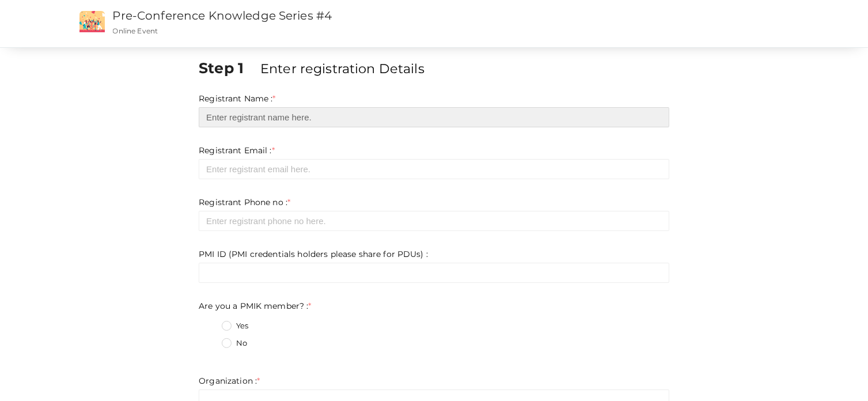
click at [332, 117] on input "text" at bounding box center [434, 117] width 471 height 20
type input "[PERSON_NAME]"
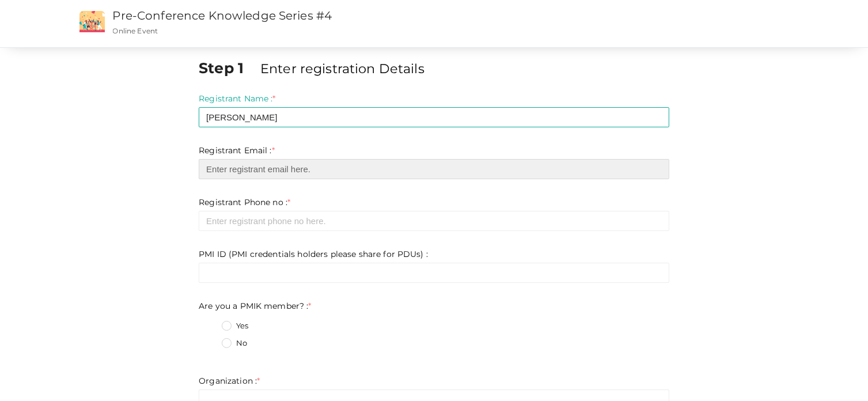
click at [279, 161] on input "email" at bounding box center [434, 169] width 471 height 20
type input "[EMAIL_ADDRESS][DOMAIN_NAME]"
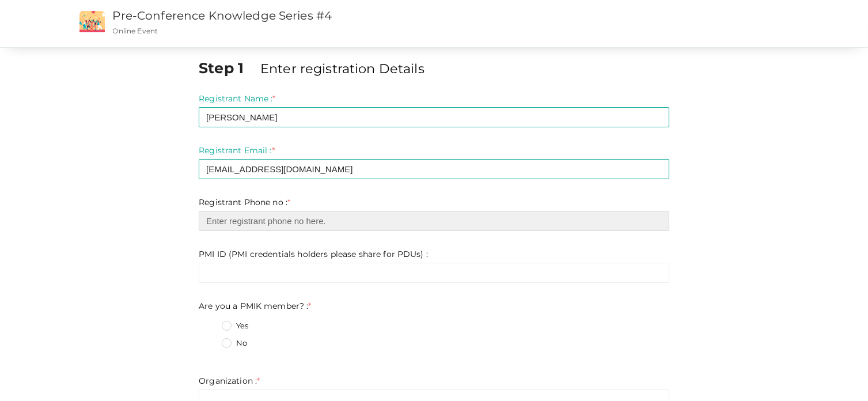
click at [263, 221] on input "number" at bounding box center [434, 221] width 471 height 20
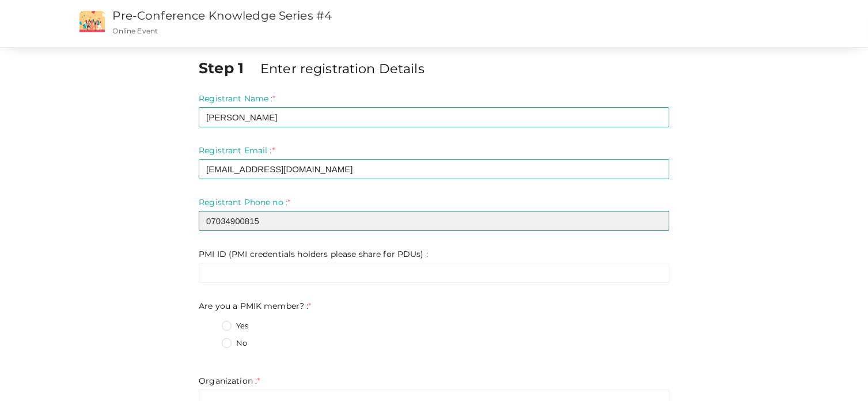
drag, startPoint x: 207, startPoint y: 222, endPoint x: 221, endPoint y: 231, distance: 16.3
click at [207, 222] on input "07034900815" at bounding box center [434, 221] width 471 height 20
type input "7034900815"
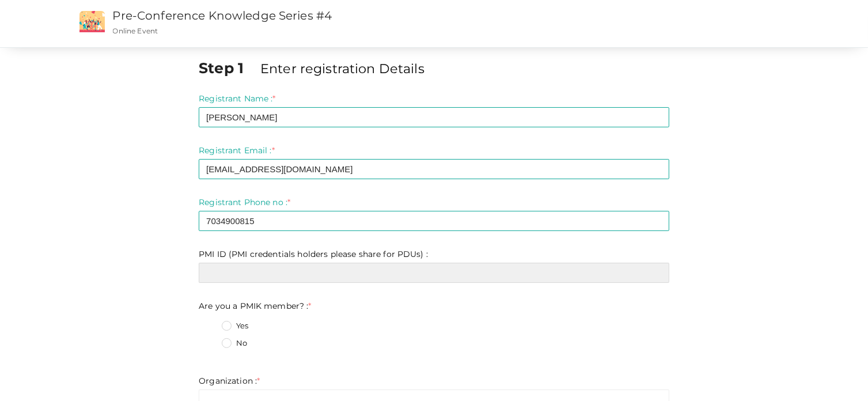
click at [238, 272] on input "text" at bounding box center [434, 273] width 471 height 20
type input "6578768"
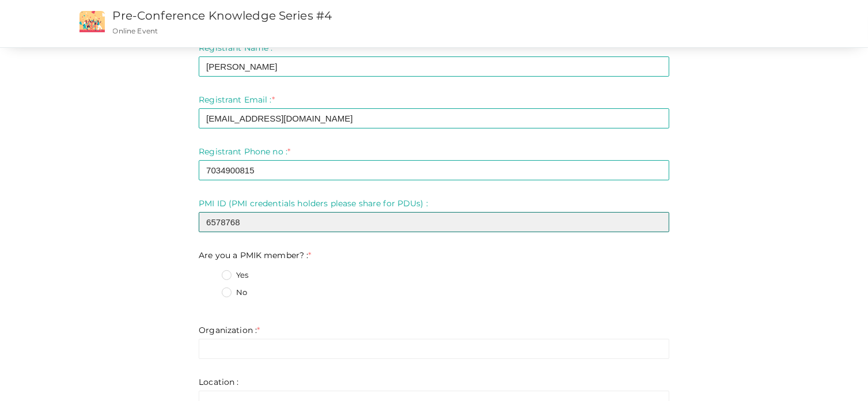
scroll to position [115, 0]
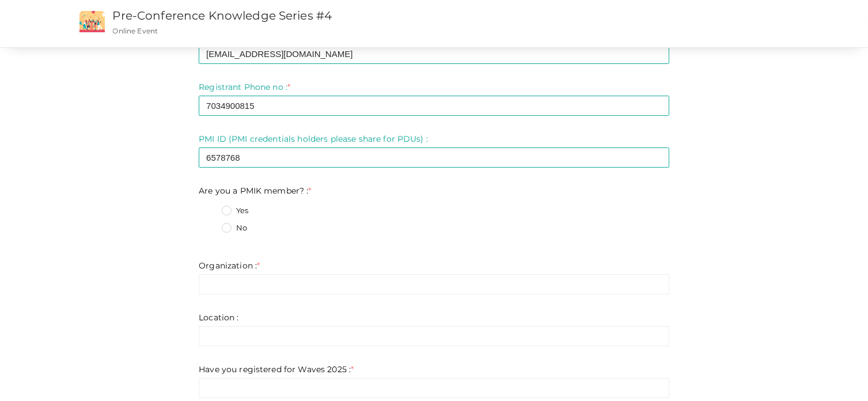
click at [228, 210] on label "Yes" at bounding box center [235, 211] width 26 height 12
click at [210, 207] on member\?\+0 "Yes" at bounding box center [210, 207] width 0 height 0
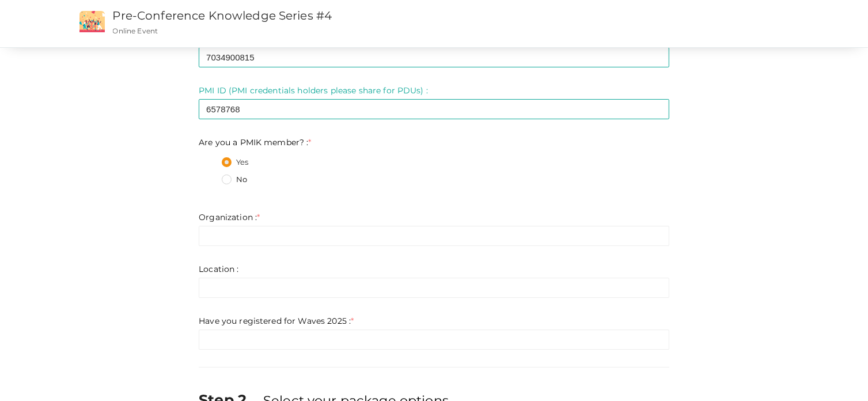
scroll to position [230, 0]
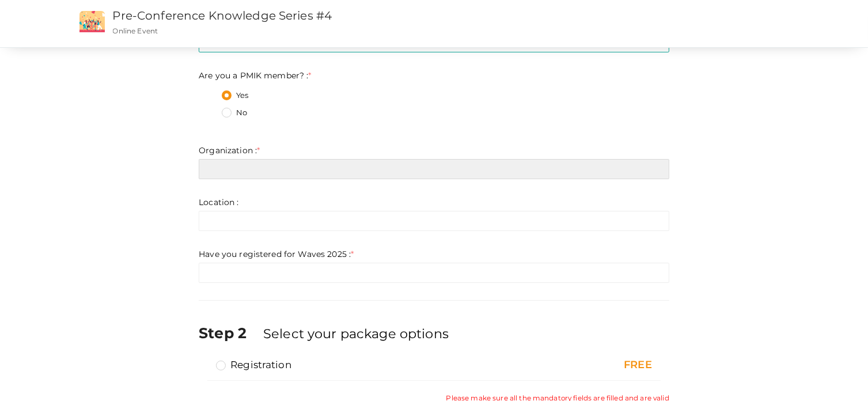
click at [240, 177] on input "text" at bounding box center [434, 169] width 471 height 20
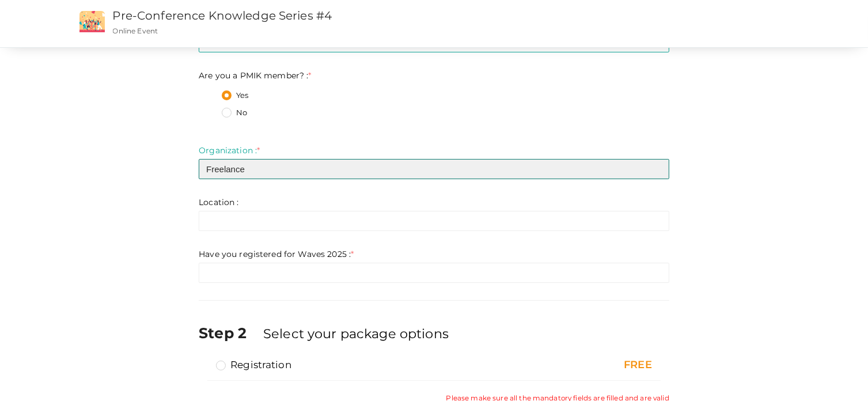
drag, startPoint x: 264, startPoint y: 169, endPoint x: 203, endPoint y: 180, distance: 62.0
click at [188, 179] on div "Step 1 Enter registration Details Registrant Name : * Sajilal Swaminathan Requi…" at bounding box center [434, 133] width 749 height 613
type input "Self"
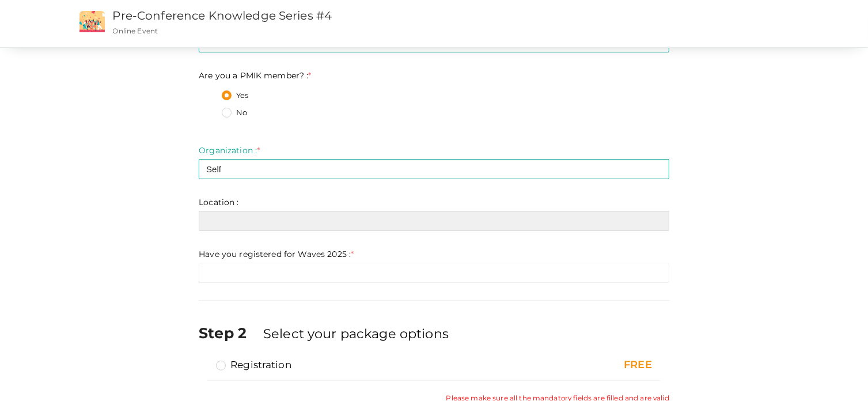
click at [222, 224] on input "text" at bounding box center [434, 221] width 471 height 20
drag, startPoint x: 247, startPoint y: 226, endPoint x: 246, endPoint y: 209, distance: 16.7
click at [247, 226] on input "text" at bounding box center [434, 221] width 471 height 20
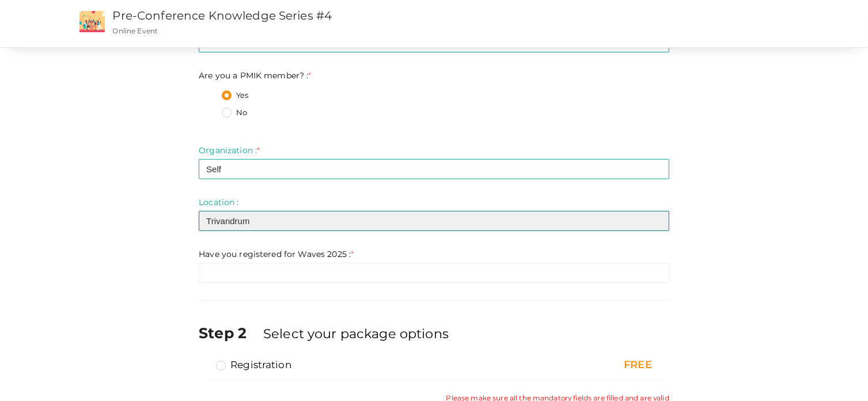
type input "Trivandrum"
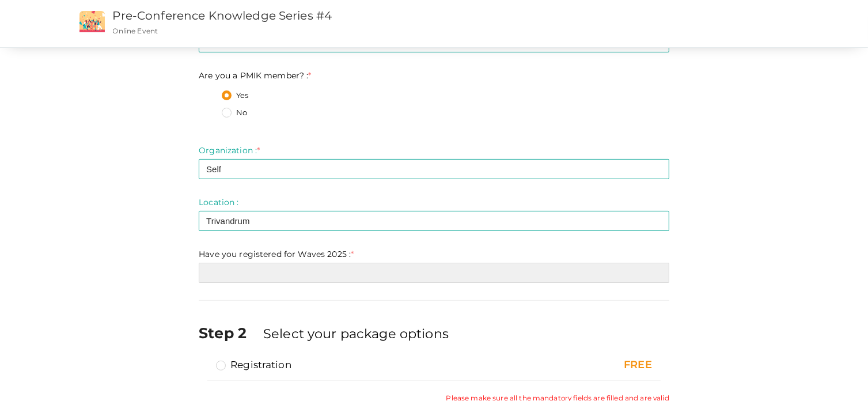
click at [236, 281] on input "text" at bounding box center [434, 273] width 471 height 20
click at [234, 268] on input "text" at bounding box center [434, 273] width 471 height 20
type input "No"
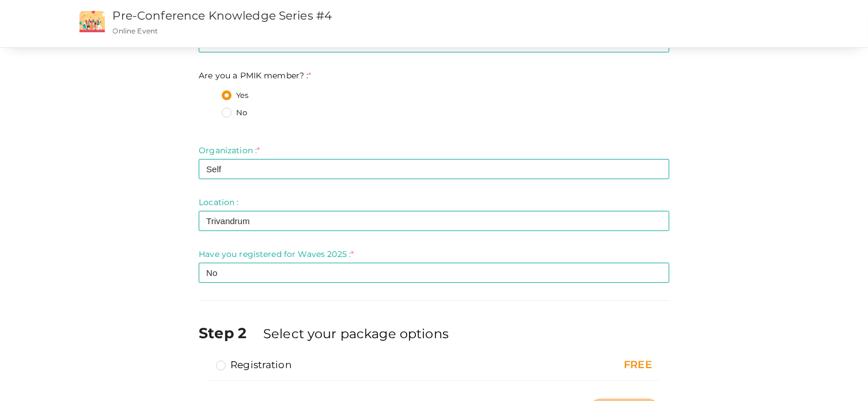
click at [118, 271] on div "Step 1 Enter registration Details Registrant Name : * Sajilal Swaminathan Requi…" at bounding box center [434, 128] width 749 height 603
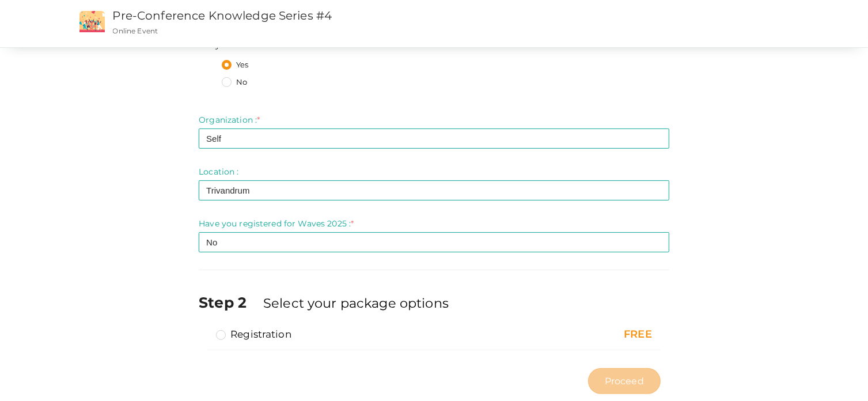
scroll to position [287, 0]
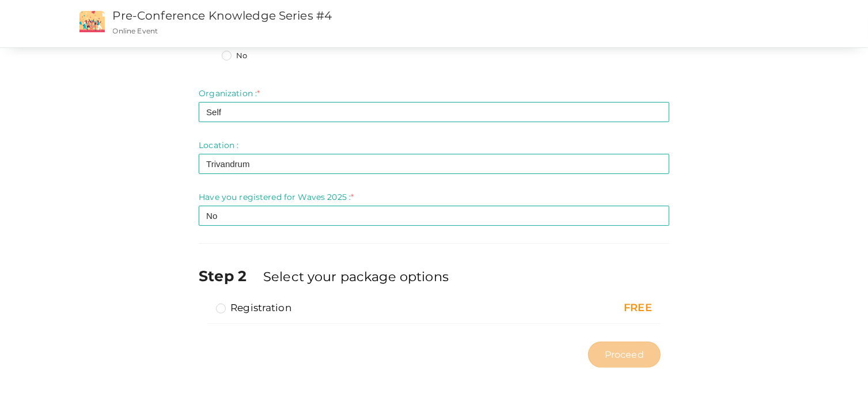
click at [221, 308] on label "Registration" at bounding box center [253, 308] width 75 height 14
click at [205, 303] on input "Registration" at bounding box center [205, 303] width 0 height 0
click at [608, 357] on span "Proceed" at bounding box center [624, 354] width 39 height 13
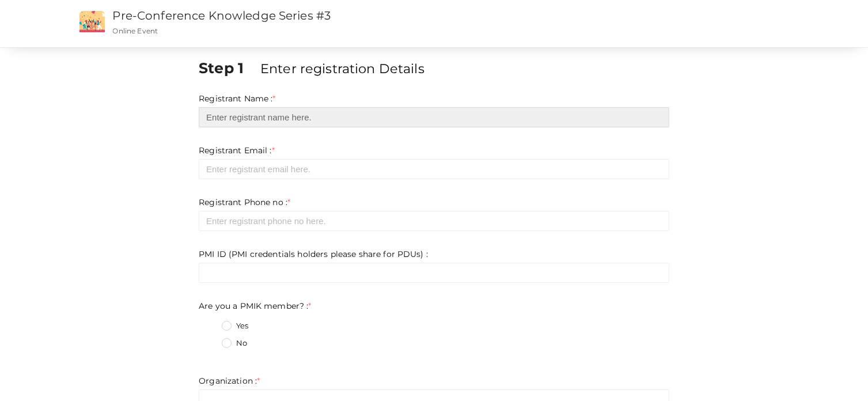
click at [302, 115] on input "text" at bounding box center [434, 117] width 471 height 20
type input "[PERSON_NAME]"
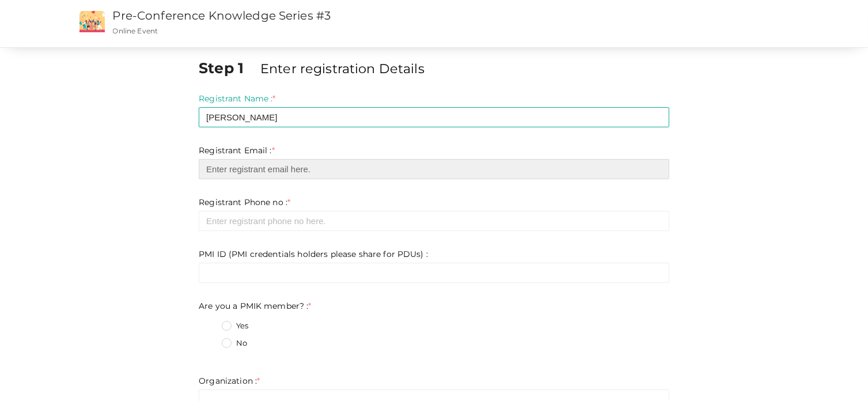
click at [245, 172] on input "email" at bounding box center [434, 169] width 471 height 20
type input "[EMAIL_ADDRESS][DOMAIN_NAME]"
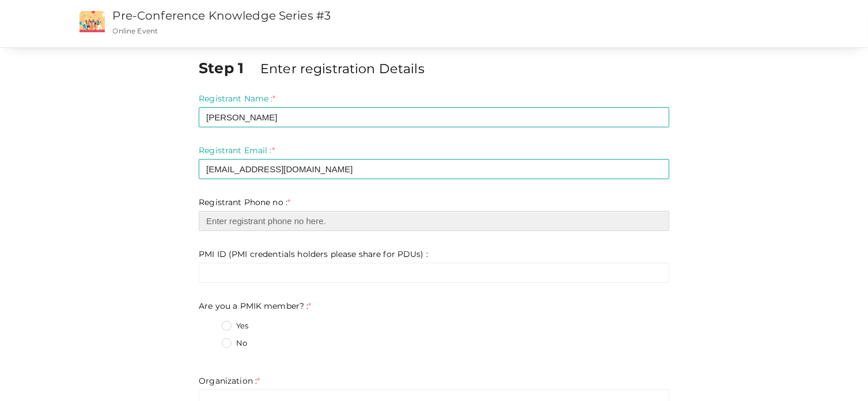
click at [247, 221] on input "number" at bounding box center [434, 221] width 471 height 20
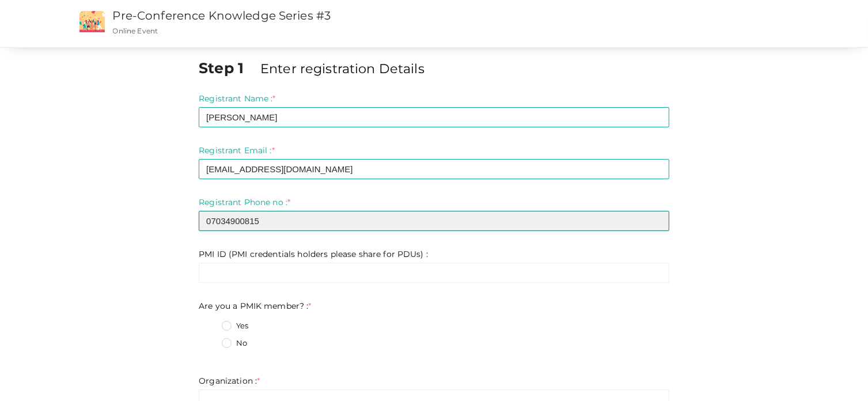
drag, startPoint x: 208, startPoint y: 221, endPoint x: 216, endPoint y: 238, distance: 18.6
click at [208, 221] on input "07034900815" at bounding box center [434, 221] width 471 height 20
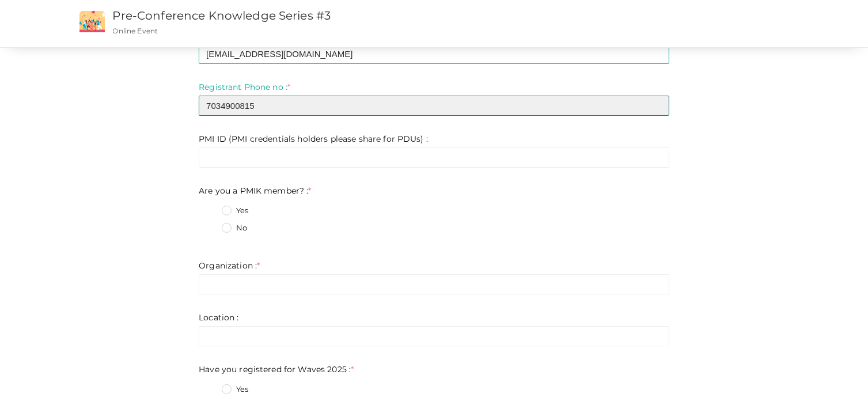
type input "7034900815"
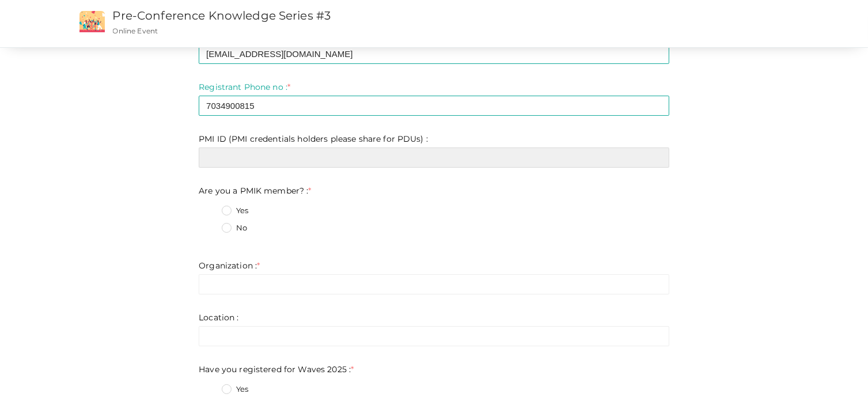
click at [225, 152] on input "text" at bounding box center [434, 157] width 471 height 20
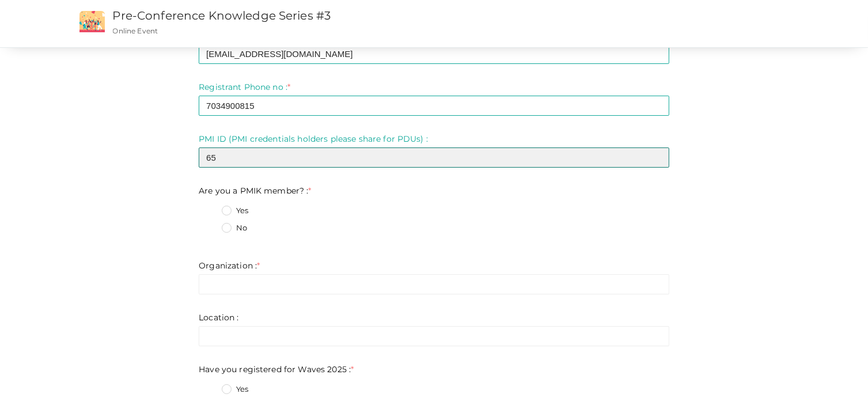
type input "6578768"
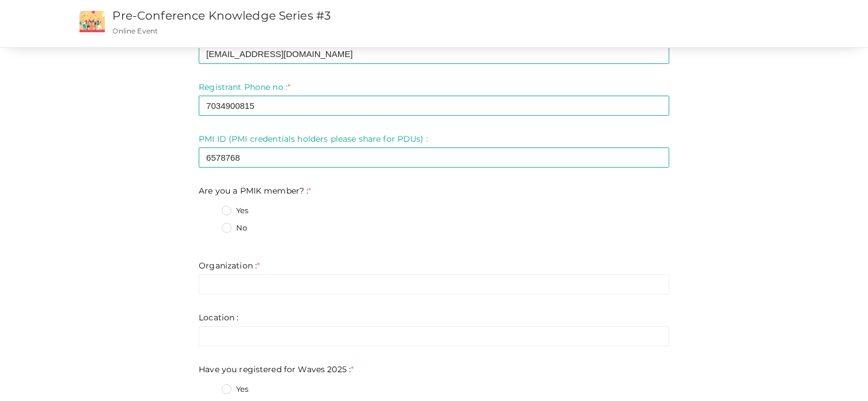
click at [226, 211] on label "Yes" at bounding box center [235, 211] width 26 height 12
click at [210, 207] on member\?\+0 "Yes" at bounding box center [210, 207] width 0 height 0
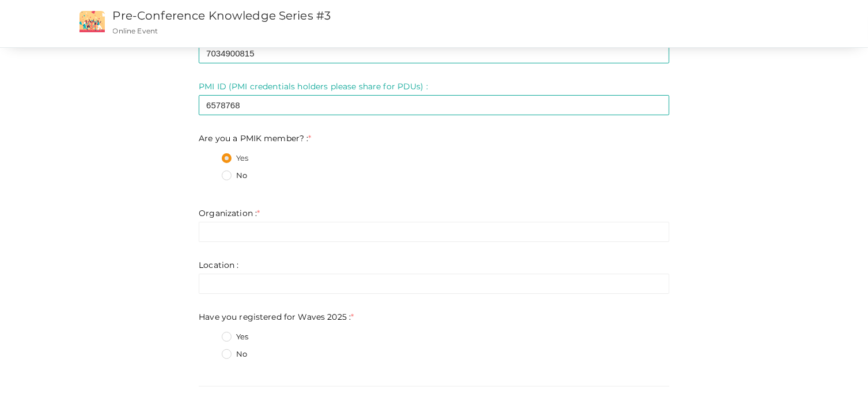
scroll to position [230, 0]
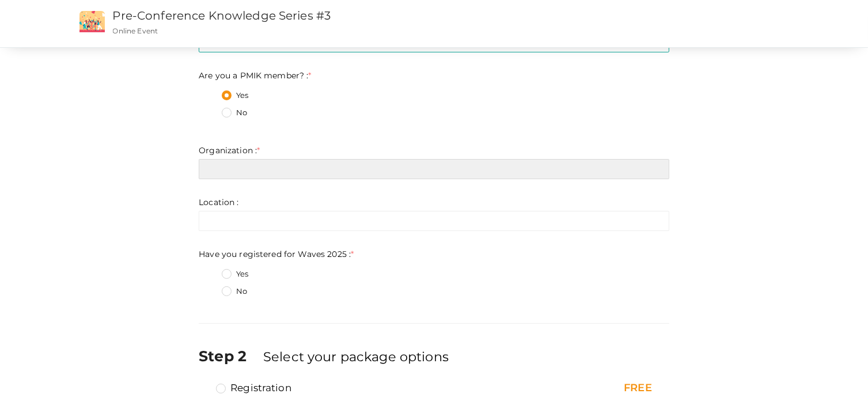
click at [211, 174] on input "text" at bounding box center [434, 169] width 471 height 20
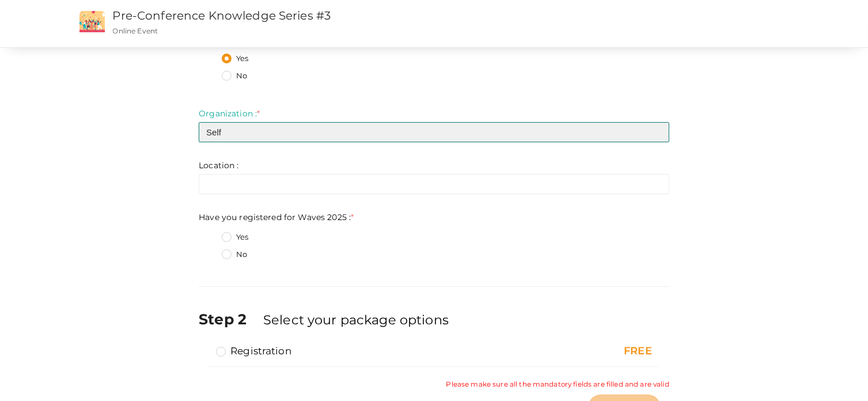
scroll to position [288, 0]
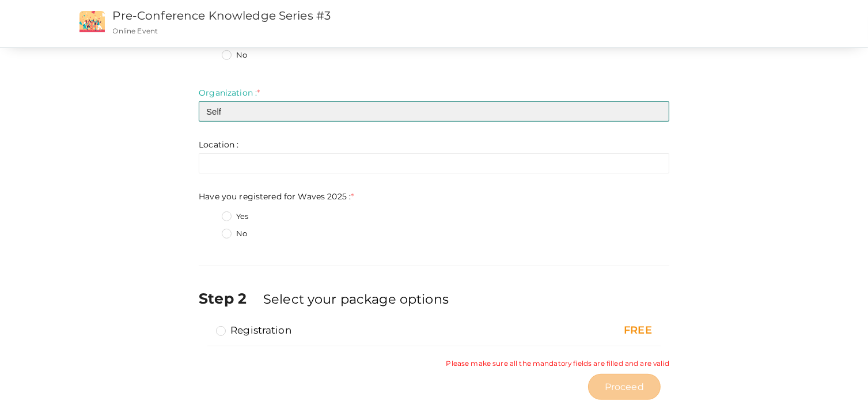
type input "Self"
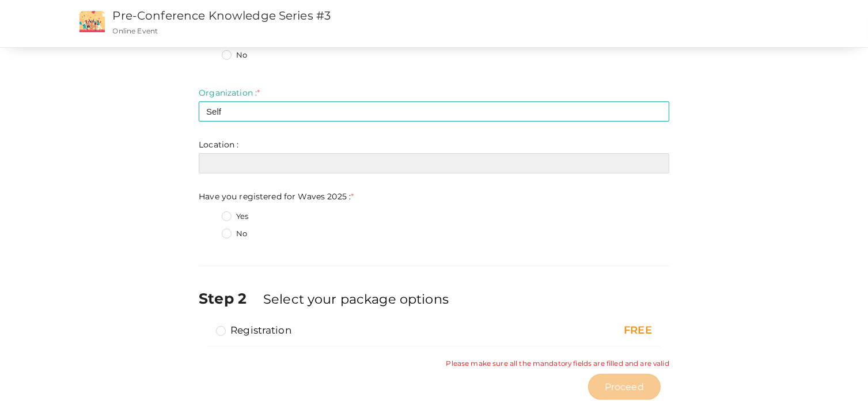
click at [217, 164] on input "text" at bounding box center [434, 163] width 471 height 20
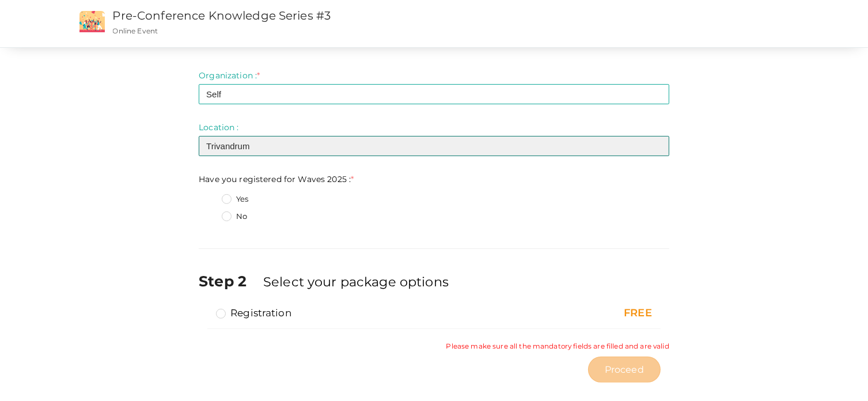
scroll to position [320, 0]
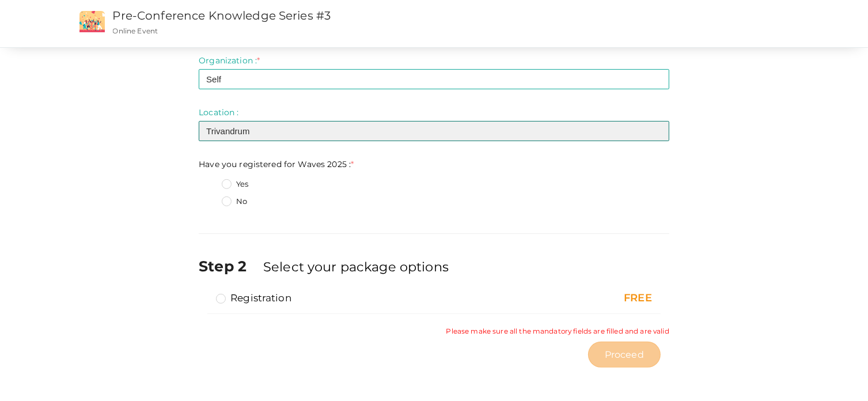
type input "Trivandrum"
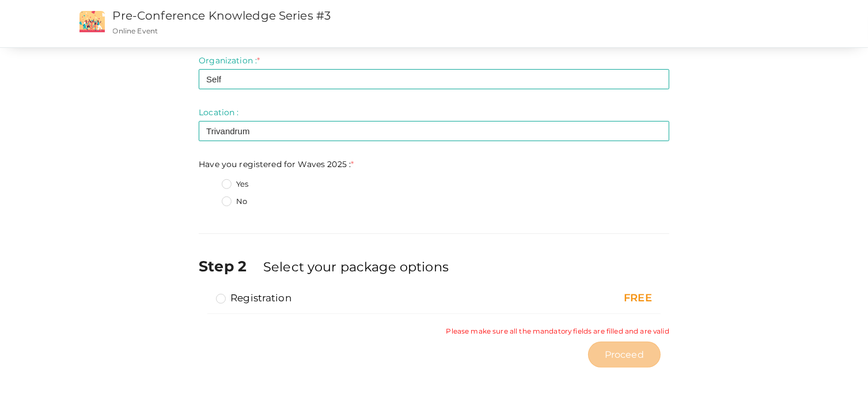
drag, startPoint x: 227, startPoint y: 202, endPoint x: 339, endPoint y: 205, distance: 112.4
click at [228, 202] on label "No" at bounding box center [234, 202] width 25 height 12
click at [210, 198] on 2025\+1 "No" at bounding box center [210, 198] width 0 height 0
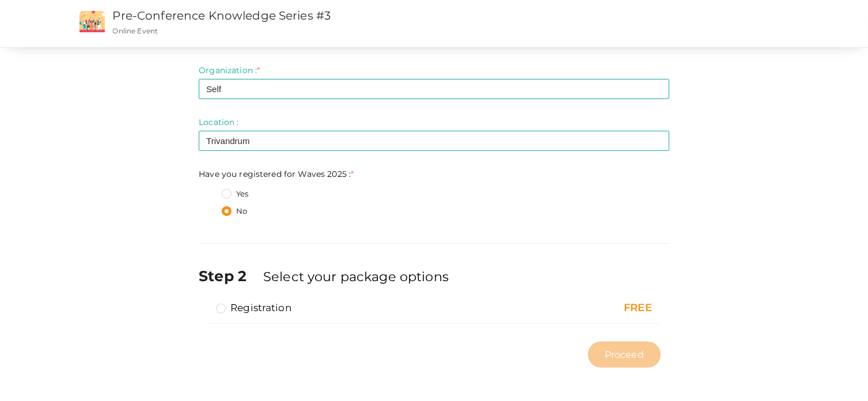
click at [427, 212] on div "No" at bounding box center [446, 213] width 448 height 14
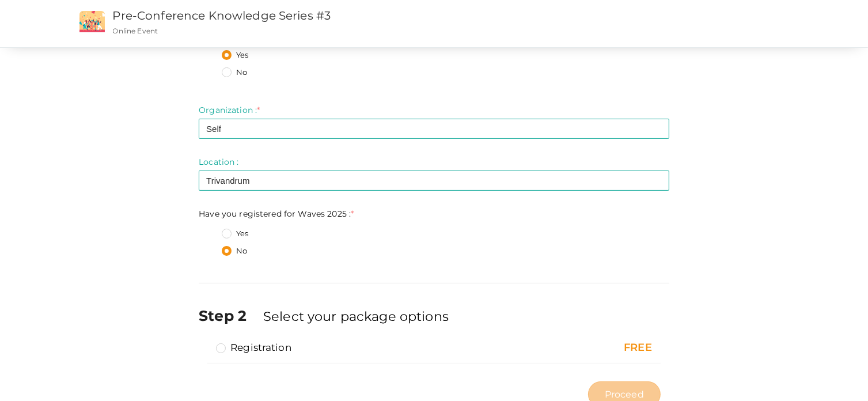
scroll to position [253, 0]
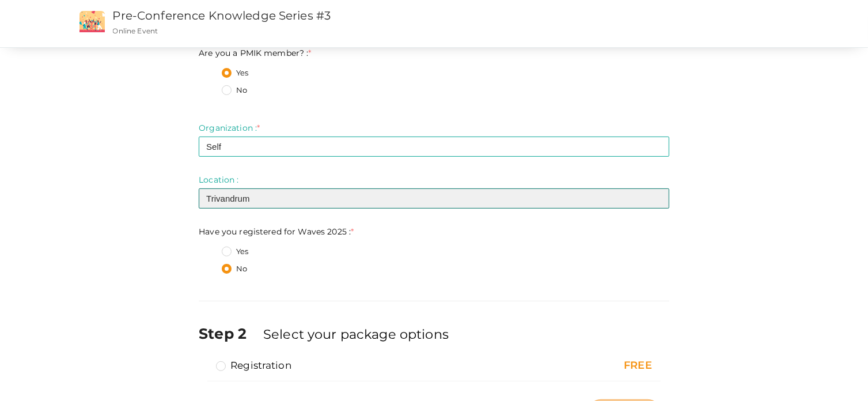
click at [258, 199] on input "Trivandrum" at bounding box center [434, 198] width 471 height 20
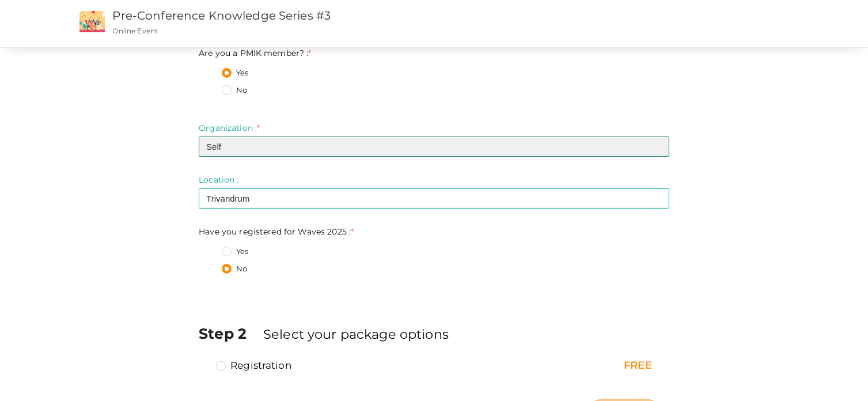
click at [251, 153] on input "Self" at bounding box center [434, 147] width 471 height 20
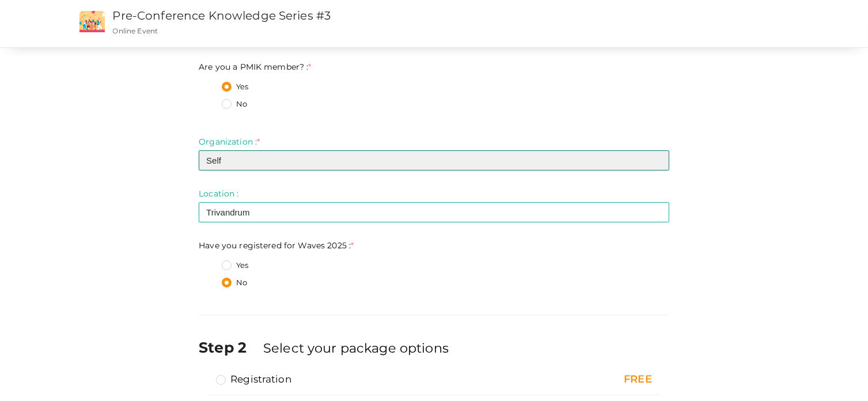
scroll to position [138, 0]
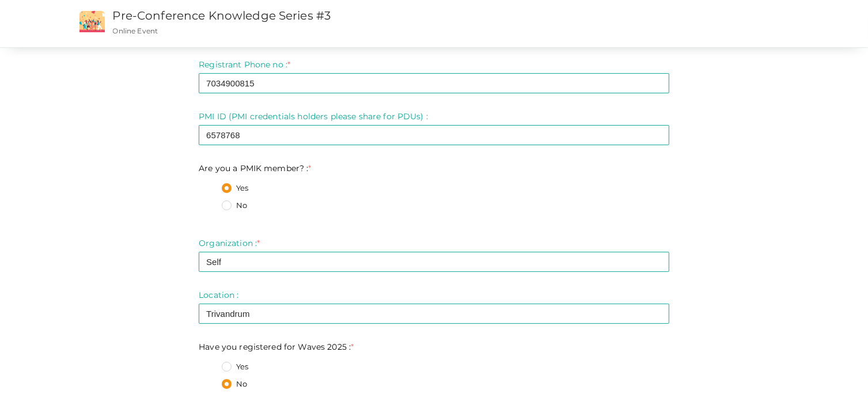
click at [281, 195] on div "Yes" at bounding box center [446, 190] width 448 height 14
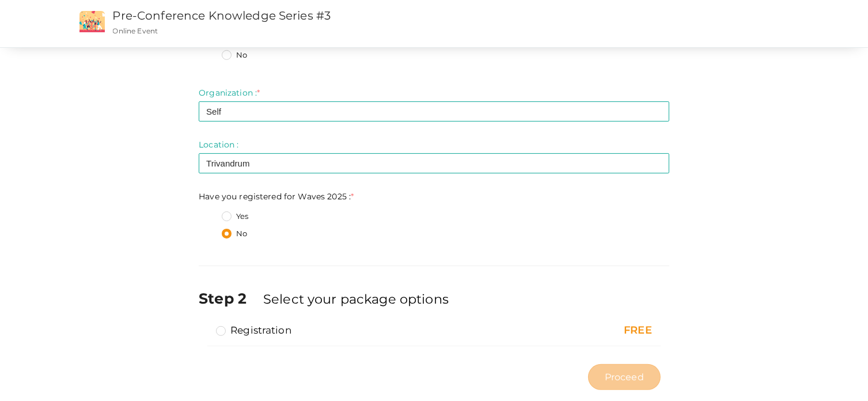
scroll to position [311, 0]
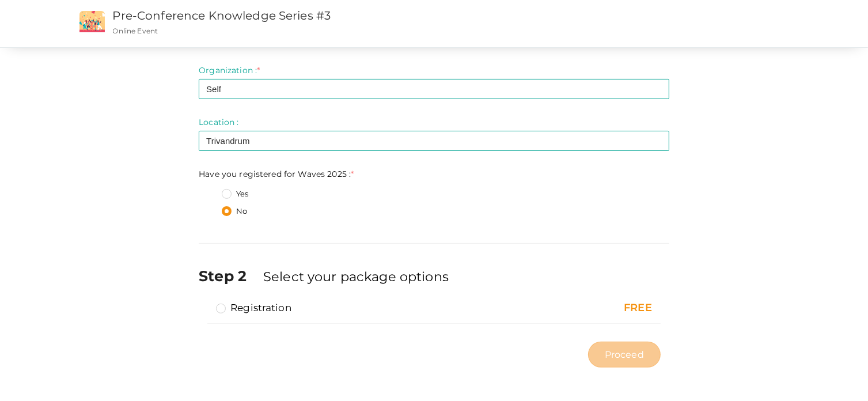
click at [222, 308] on label "Registration" at bounding box center [253, 308] width 75 height 14
click at [205, 303] on input "Registration" at bounding box center [205, 303] width 0 height 0
click at [636, 355] on span "Proceed" at bounding box center [624, 354] width 39 height 13
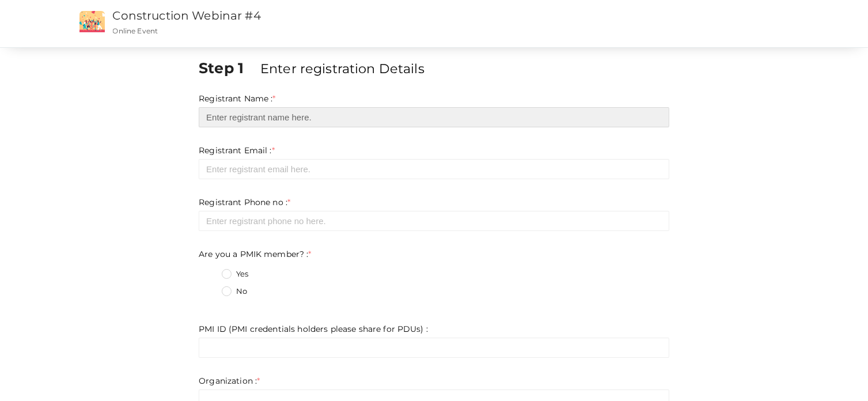
click at [324, 114] on input "text" at bounding box center [434, 117] width 471 height 20
type input "[PERSON_NAME]"
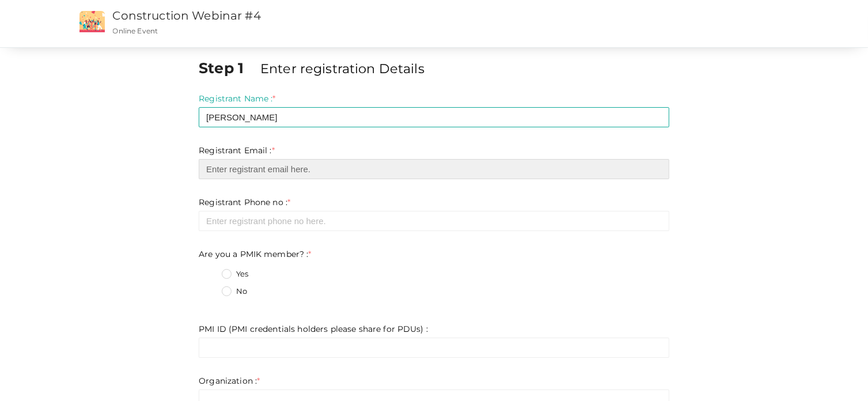
click at [277, 160] on input "email" at bounding box center [434, 169] width 471 height 20
type input "[EMAIL_ADDRESS][DOMAIN_NAME]"
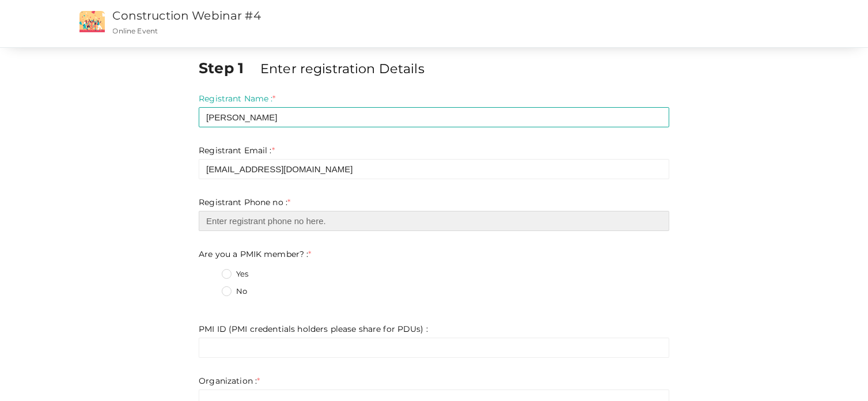
click at [255, 219] on input "number" at bounding box center [434, 221] width 471 height 20
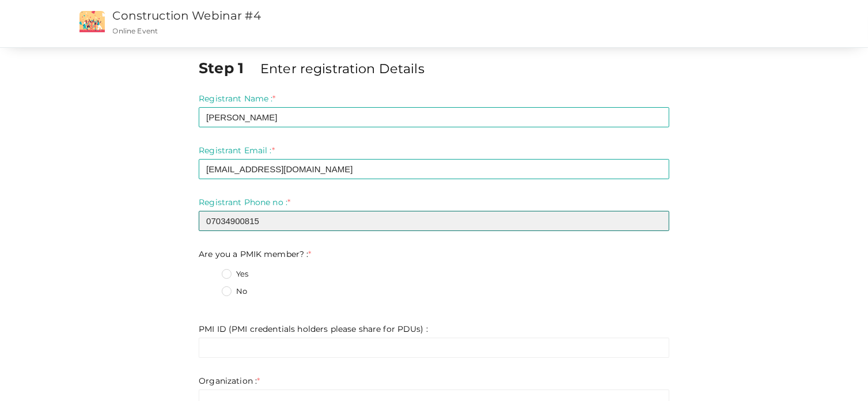
click at [210, 218] on input "07034900815" at bounding box center [434, 221] width 471 height 20
type input "7034900815"
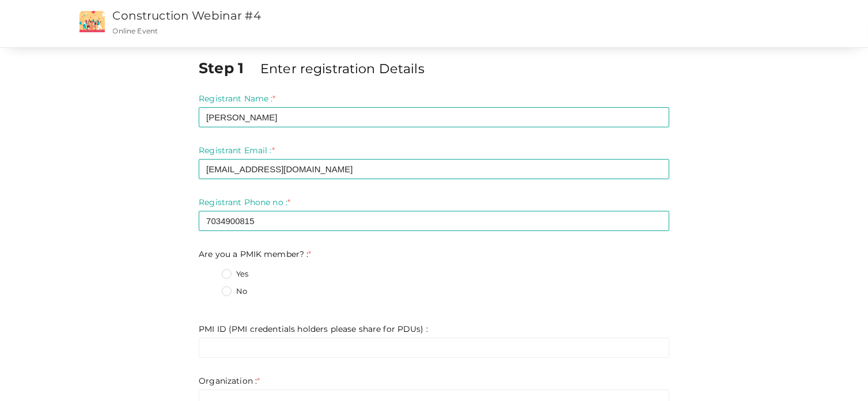
click at [228, 274] on label "Yes" at bounding box center [235, 274] width 26 height 12
click at [210, 271] on member\?\+0 "Yes" at bounding box center [210, 271] width 0 height 0
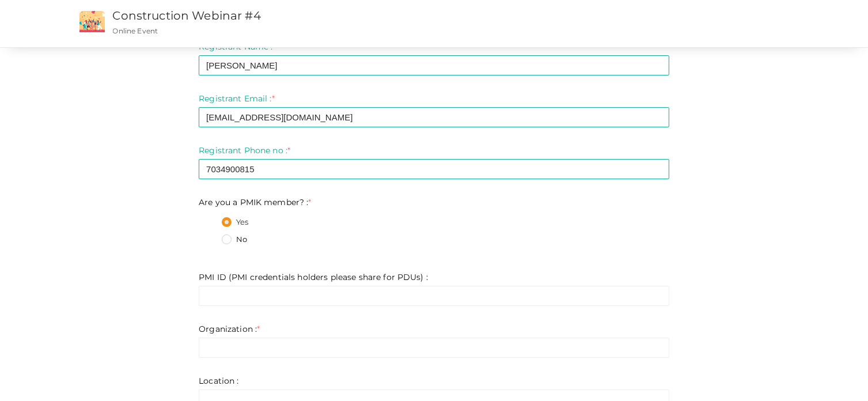
scroll to position [115, 0]
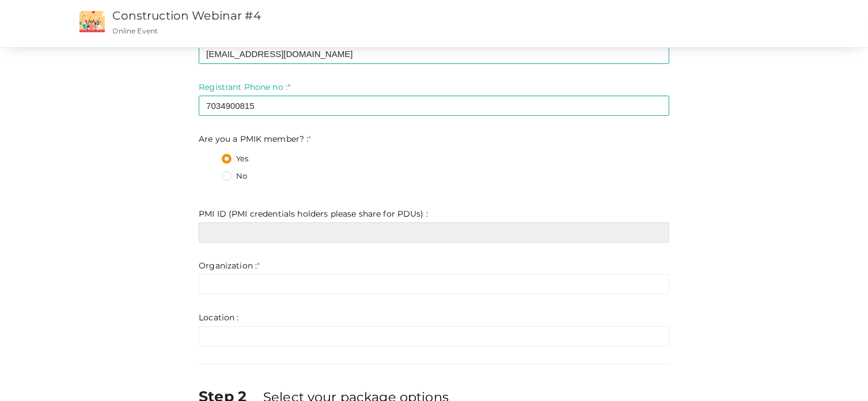
click at [229, 232] on input "text" at bounding box center [434, 232] width 471 height 20
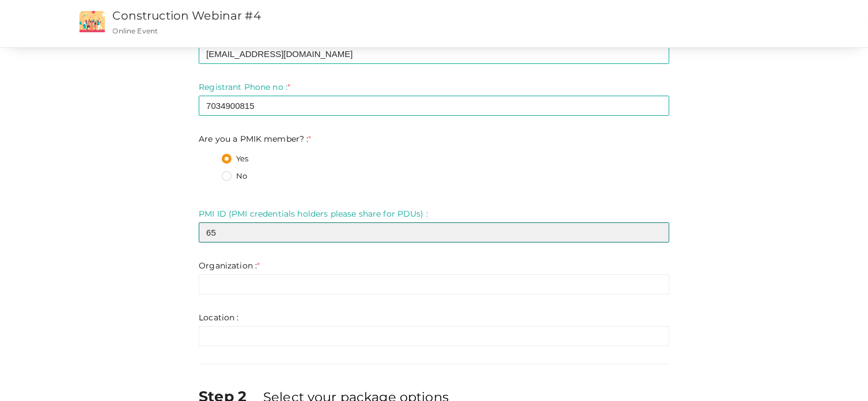
type input "6578768"
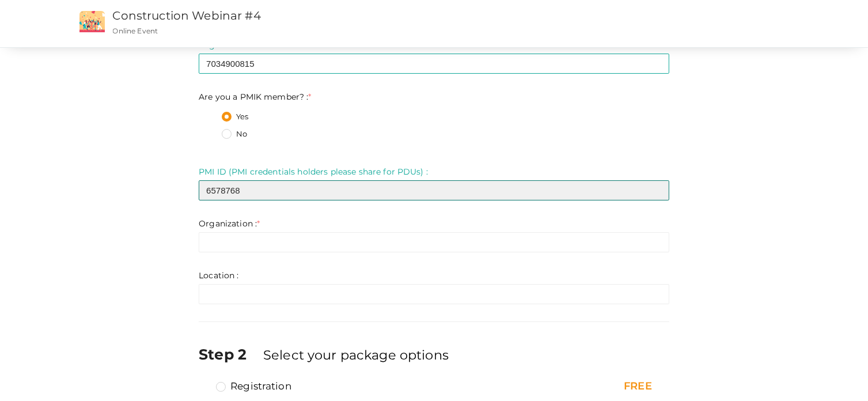
scroll to position [230, 0]
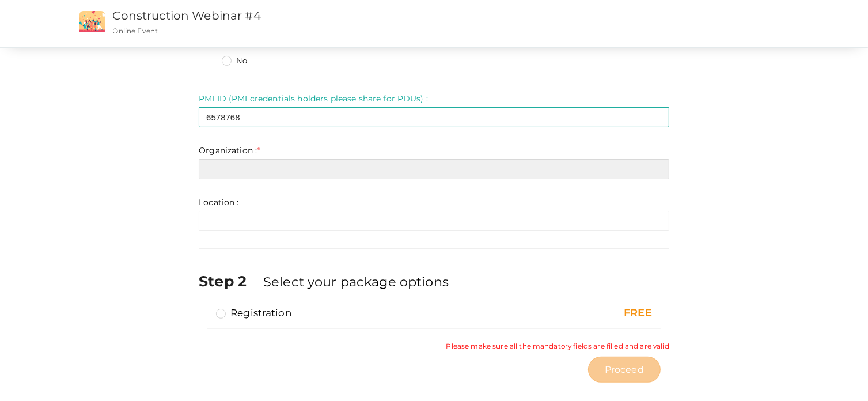
click at [225, 177] on input "text" at bounding box center [434, 169] width 471 height 20
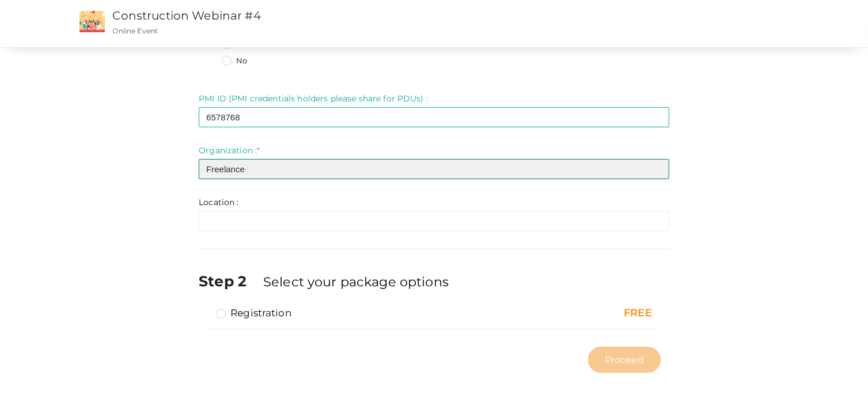
type input "Freelance"
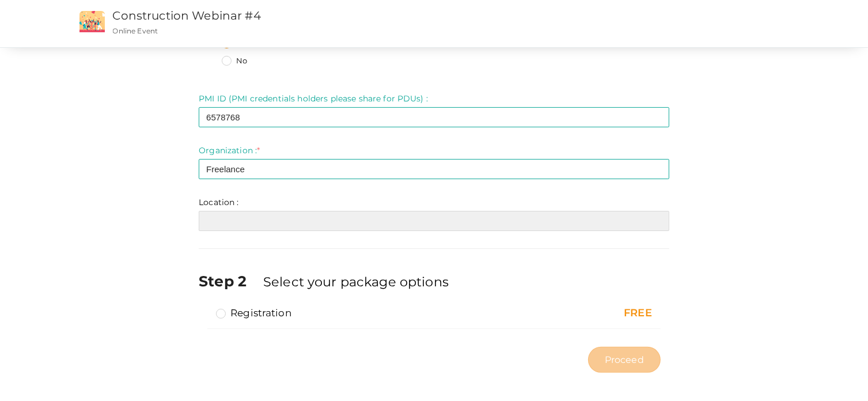
click at [217, 225] on input "text" at bounding box center [434, 221] width 471 height 20
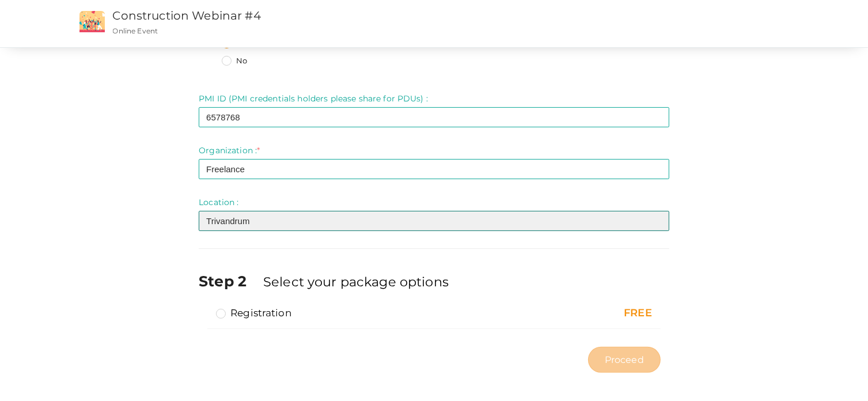
type input "Trivandrum"
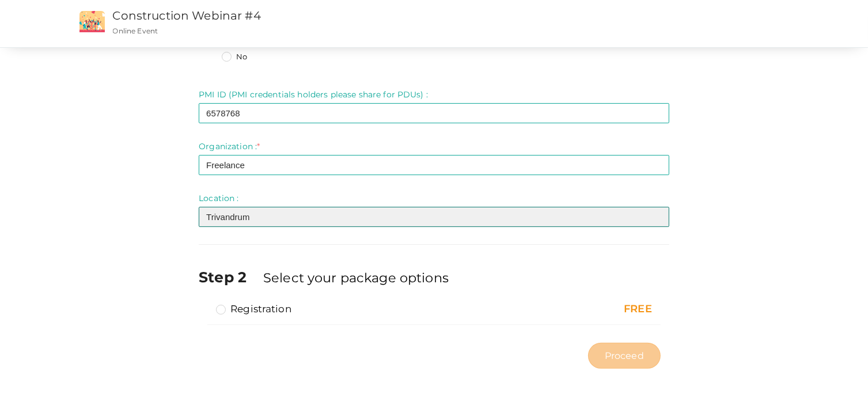
scroll to position [236, 0]
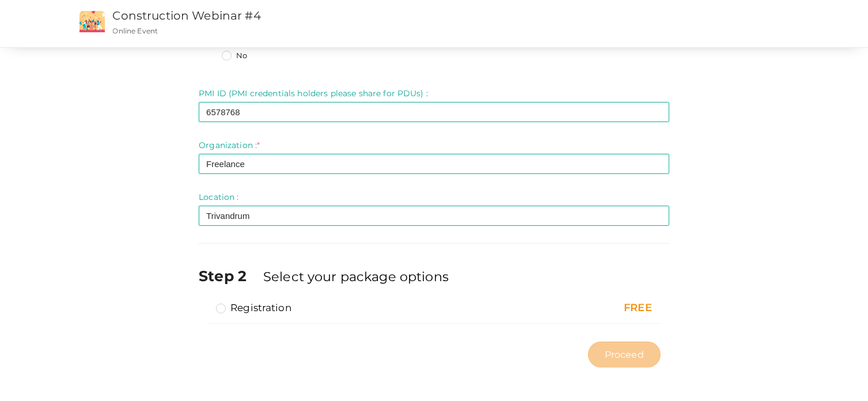
click at [220, 308] on label "Registration" at bounding box center [253, 308] width 75 height 14
click at [205, 303] on input "Registration" at bounding box center [205, 303] width 0 height 0
click at [618, 357] on span "Proceed" at bounding box center [624, 354] width 39 height 13
